Goal: Find specific fact: Find specific fact

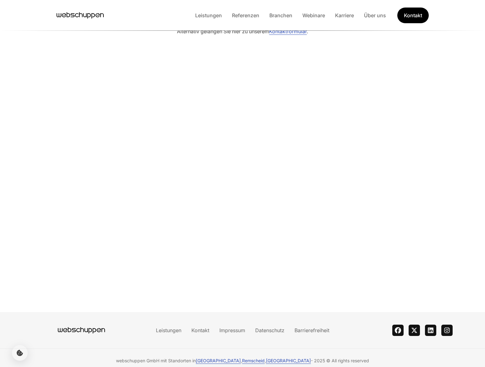
scroll to position [99, 0]
click at [231, 358] on link "[GEOGRAPHIC_DATA]" at bounding box center [218, 360] width 45 height 5
click at [230, 328] on link "Impressum" at bounding box center [232, 331] width 36 height 6
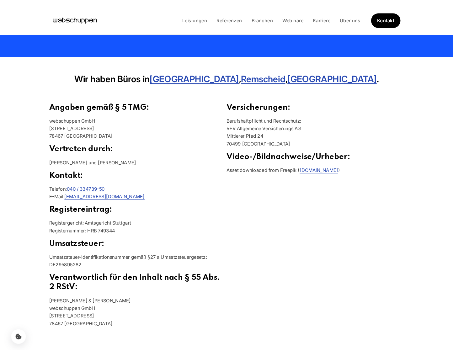
scroll to position [167, 0]
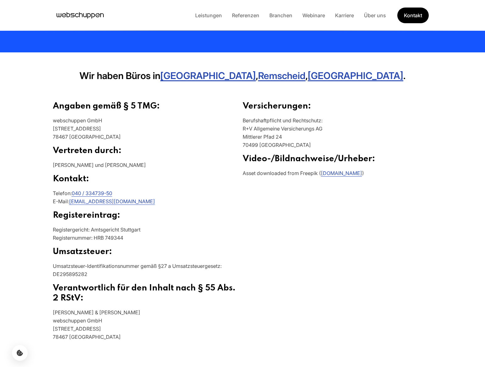
click at [148, 231] on p "Registergericht: Amtsgericht Stuttgart Registernummer: HRB 749344" at bounding box center [148, 236] width 190 height 21
drag, startPoint x: 148, startPoint y: 231, endPoint x: 53, endPoint y: 228, distance: 94.3
click at [53, 228] on p "Registergericht: Amtsgericht Stuttgart Registernummer: HRB 749344" at bounding box center [148, 236] width 190 height 21
click at [143, 228] on p "Registergericht: Amtsgericht Stuttgart Registernummer: HRB 749344" at bounding box center [148, 236] width 190 height 21
drag, startPoint x: 143, startPoint y: 228, endPoint x: 91, endPoint y: 228, distance: 51.5
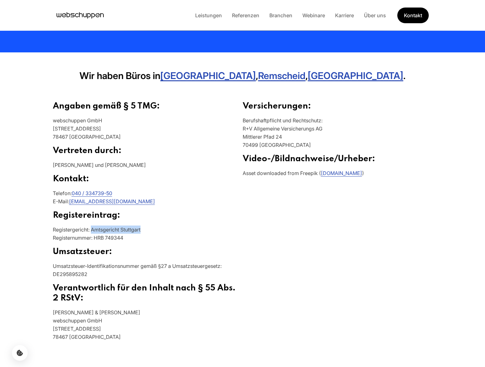
click at [91, 228] on p "Registergericht: Amtsgericht Stuttgart Registernummer: HRB 749344" at bounding box center [148, 236] width 190 height 21
copy p "Amtsgericht Stuttgart"
drag, startPoint x: 144, startPoint y: 241, endPoint x: 139, endPoint y: 240, distance: 4.4
click at [139, 240] on p "Registergericht: Amtsgericht Stuttgart Registernummer: HRB 749344" at bounding box center [148, 236] width 190 height 21
drag, startPoint x: 130, startPoint y: 239, endPoint x: 95, endPoint y: 238, distance: 34.9
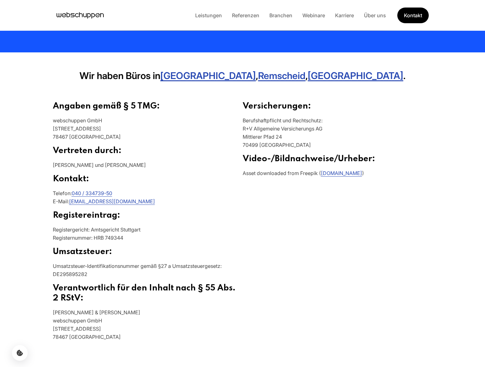
click at [95, 238] on p "Registergericht: Amtsgericht Stuttgart Registernummer: HRB 749344" at bounding box center [148, 236] width 190 height 21
copy p "HRB 749344"
click at [116, 274] on p "Umsatzsteuer-Identifikationsnummer gemäß §27 a Umsatzsteuergesetz: DE295895282" at bounding box center [148, 272] width 190 height 21
drag, startPoint x: 89, startPoint y: 274, endPoint x: 53, endPoint y: 275, distance: 36.4
click at [53, 275] on p "Umsatzsteuer-Identifikationsnummer gemäß §27 a Umsatzsteuergesetz: DE295895282" at bounding box center [148, 272] width 190 height 21
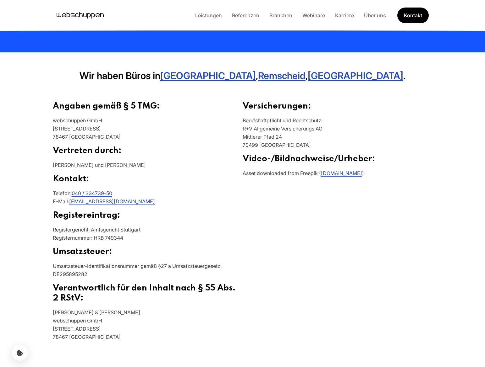
copy p "DE295895282"
click at [451, 265] on main "Impressum Bereits seit 15 Jahren sind wir eng an Ihrer Seite und wissen, was zu…" at bounding box center [242, 97] width 485 height 529
